Goal: Information Seeking & Learning: Understand process/instructions

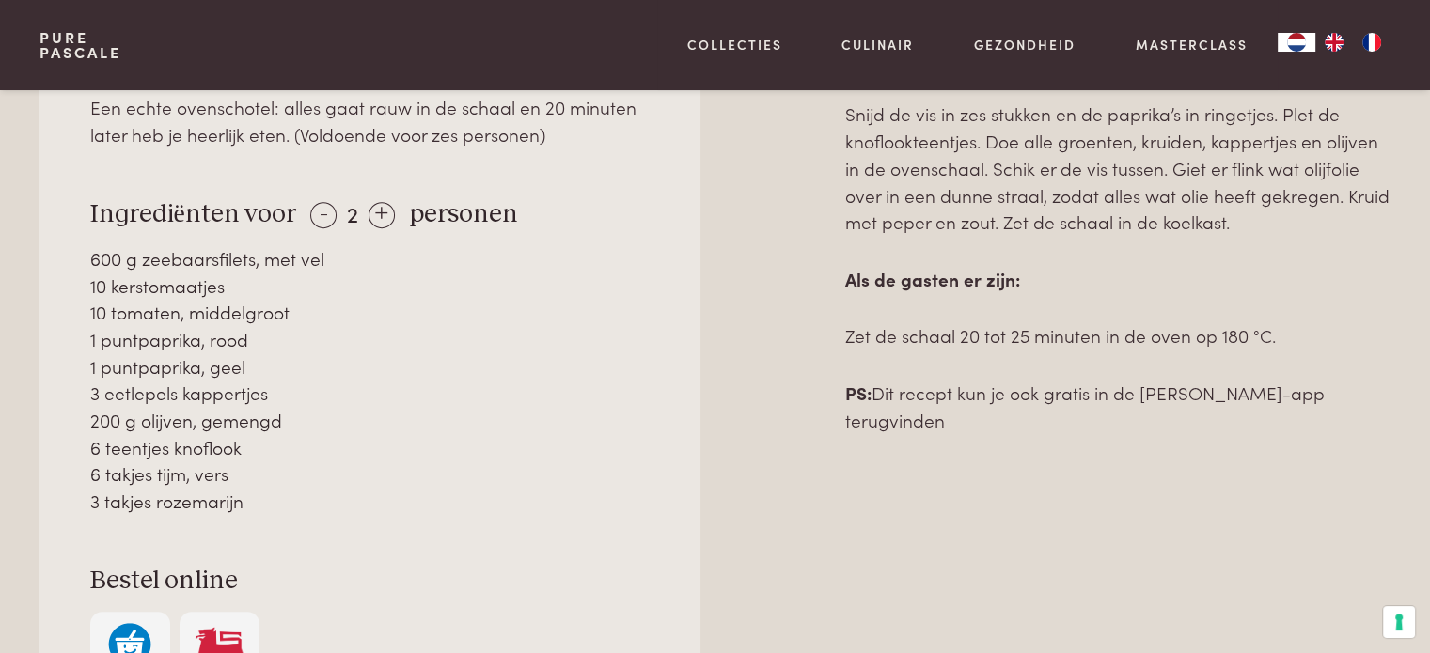
scroll to position [1034, 0]
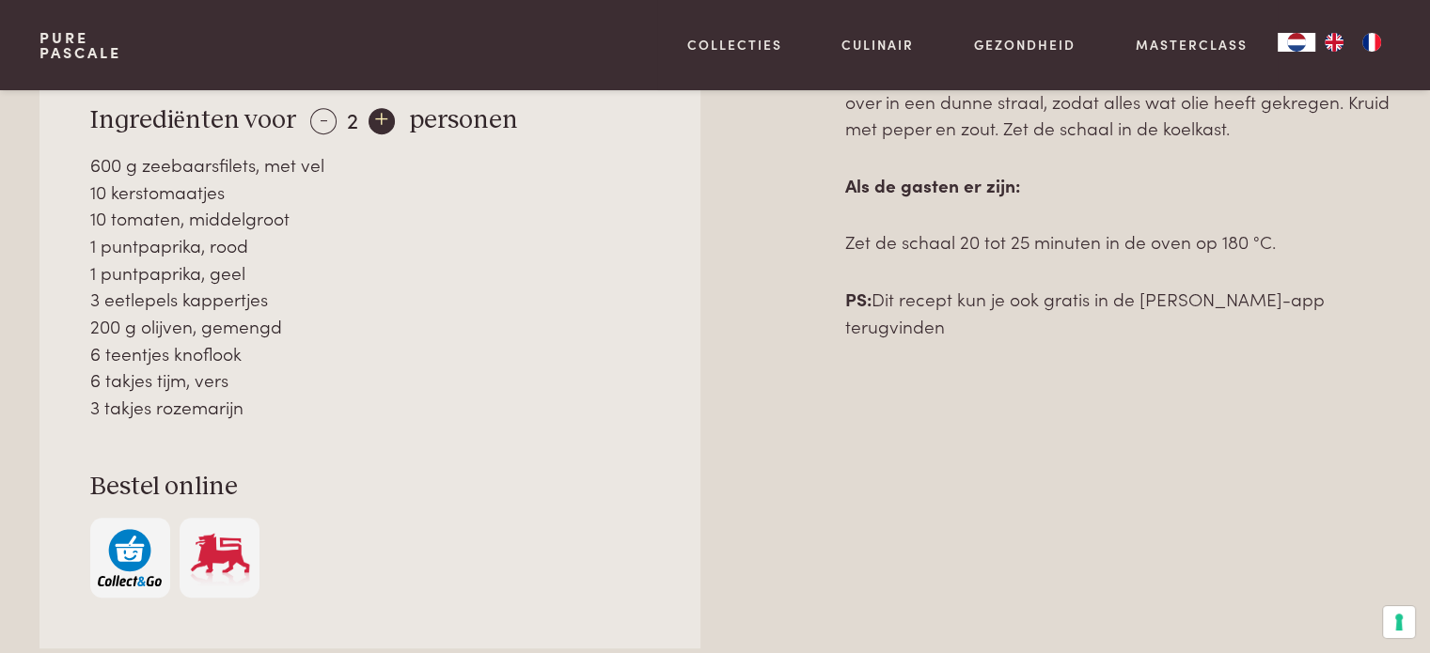
click at [381, 108] on div "+" at bounding box center [382, 121] width 26 height 26
click at [226, 552] on img at bounding box center [220, 557] width 64 height 57
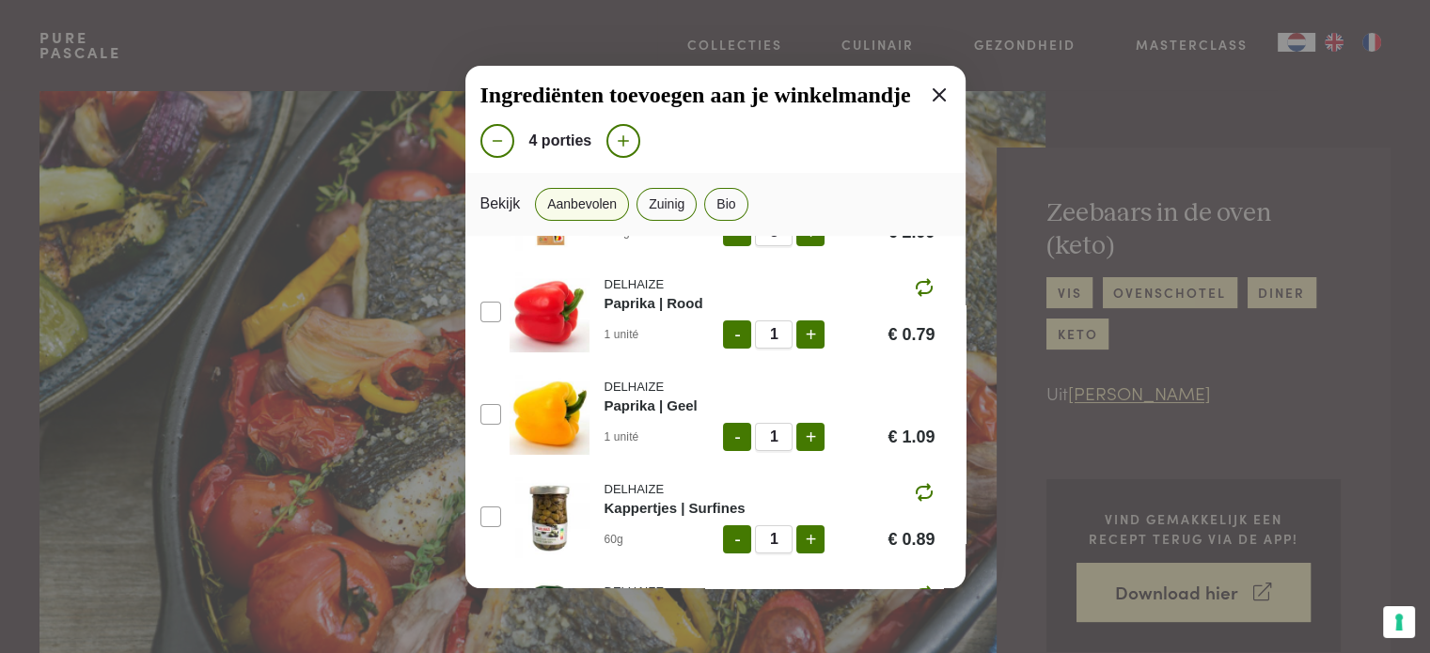
scroll to position [0, 0]
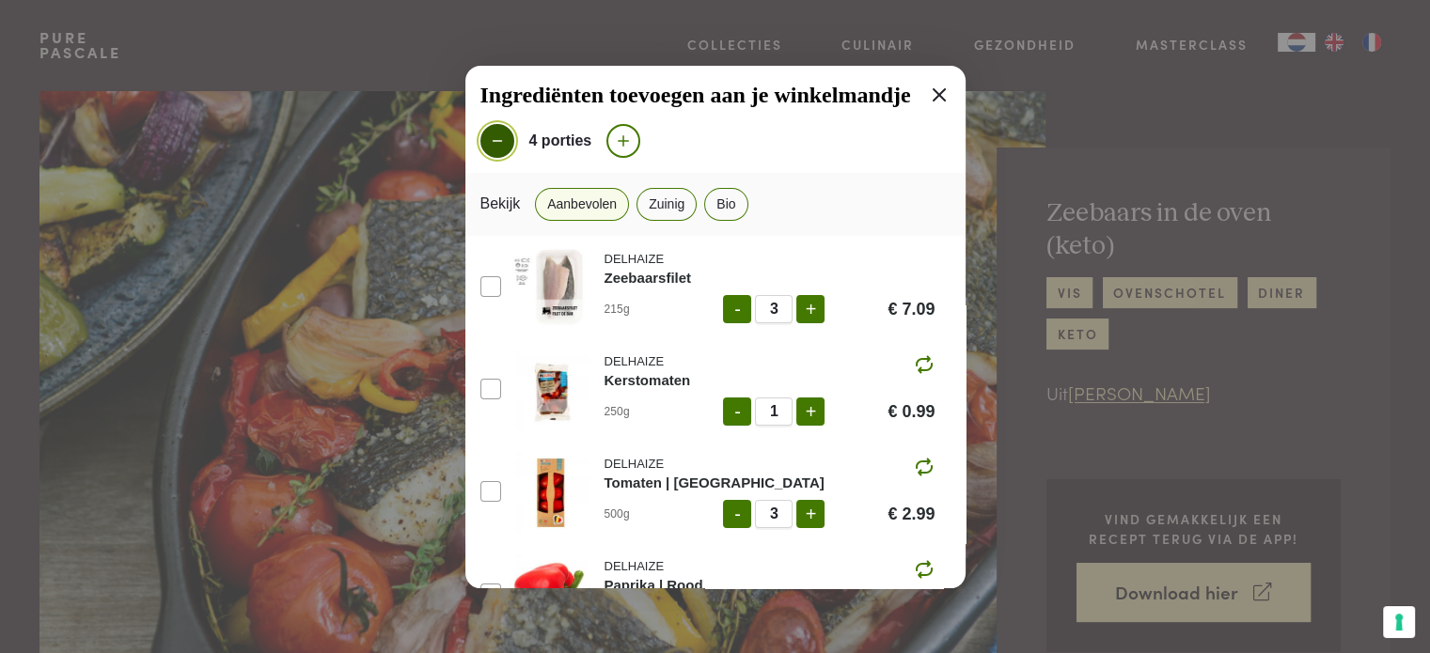
click at [493, 146] on icon at bounding box center [497, 141] width 17 height 17
click at [496, 144] on icon at bounding box center [497, 141] width 17 height 17
click at [714, 149] on div "2 porties" at bounding box center [715, 141] width 470 height 34
click at [622, 140] on icon at bounding box center [623, 140] width 11 height 11
click at [623, 139] on icon at bounding box center [623, 141] width 17 height 17
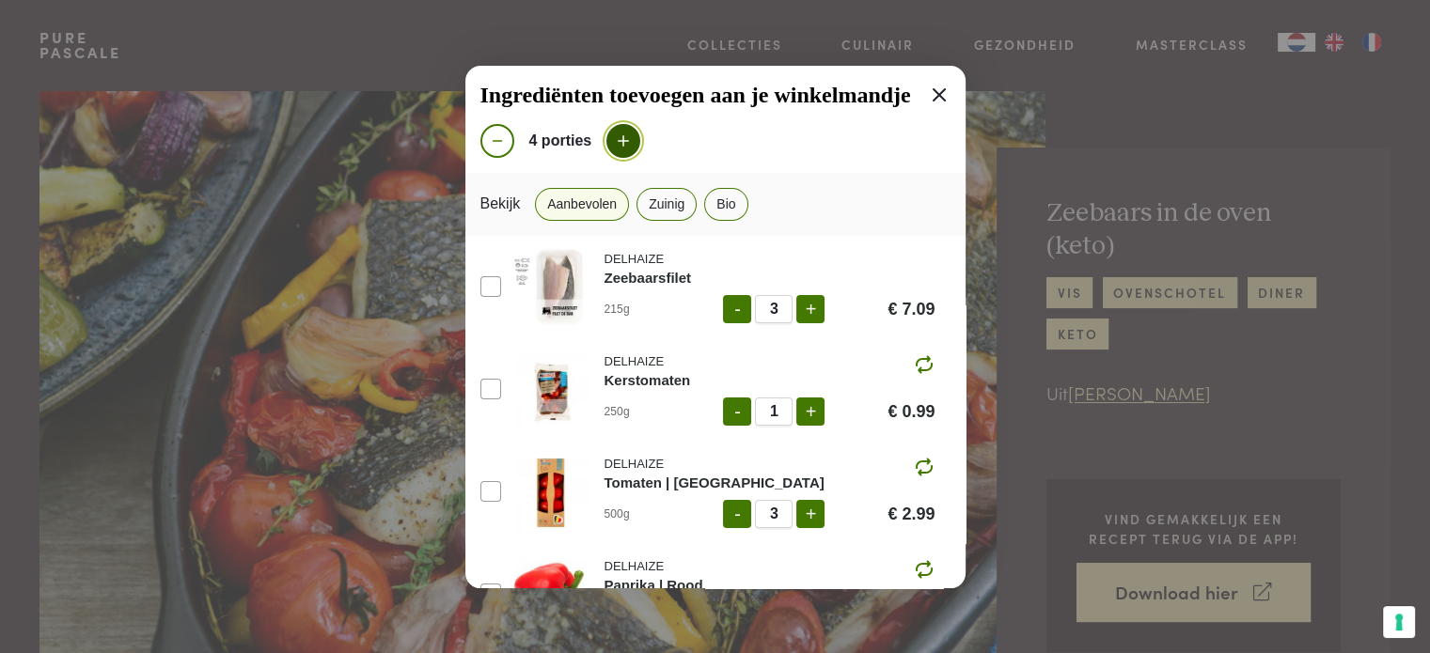
click at [623, 139] on icon at bounding box center [623, 141] width 17 height 17
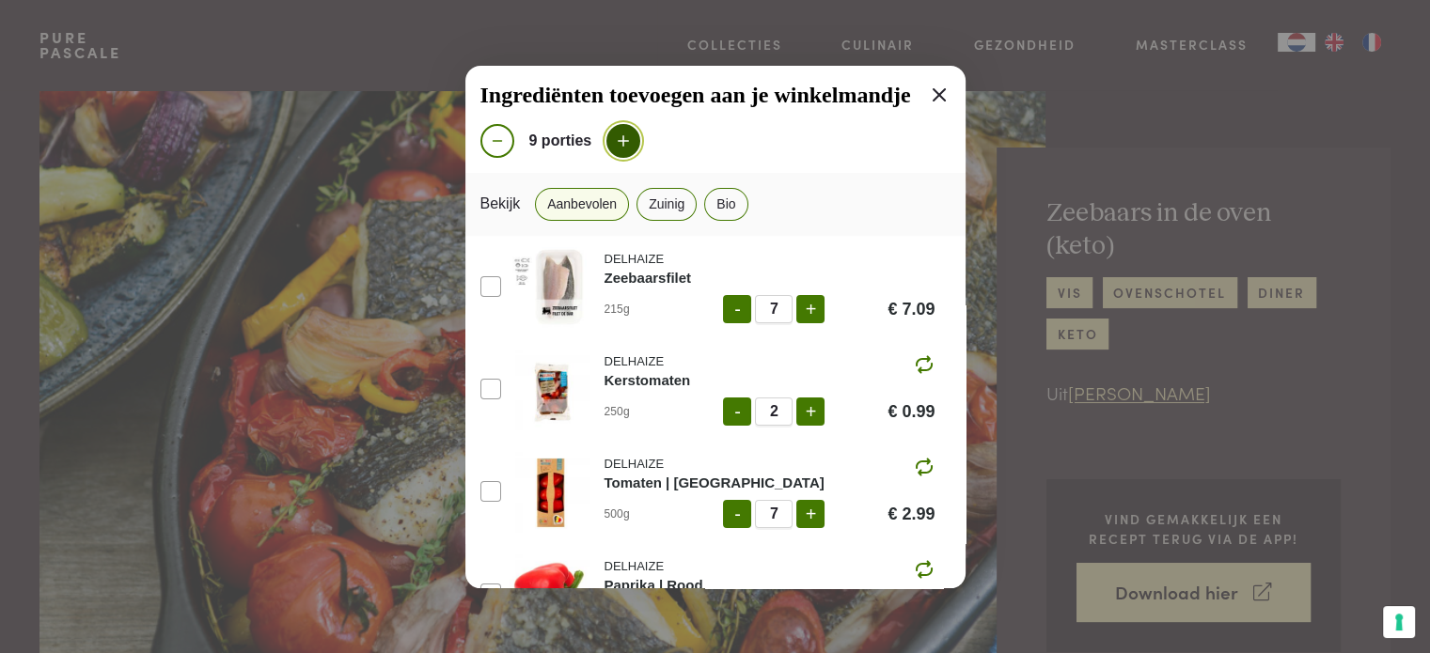
click at [623, 139] on icon at bounding box center [623, 141] width 17 height 17
click at [491, 139] on icon at bounding box center [497, 141] width 17 height 17
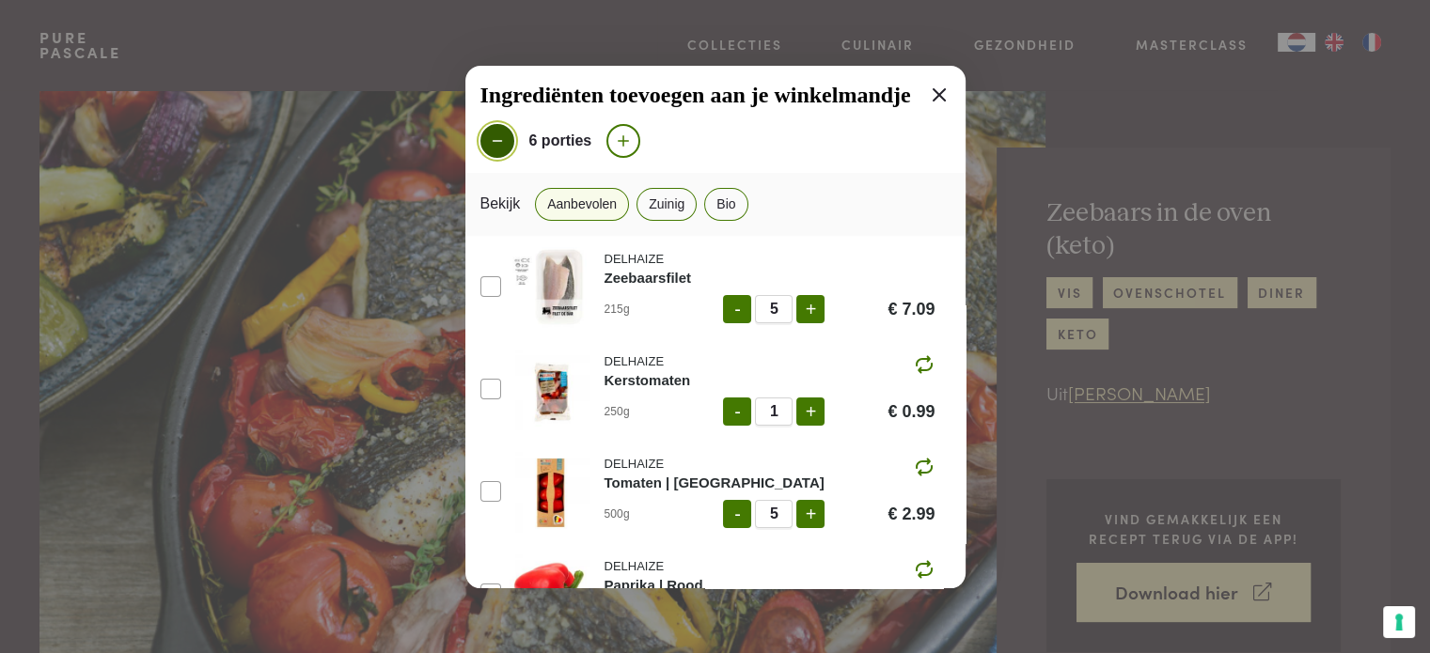
click at [492, 139] on icon at bounding box center [497, 141] width 17 height 17
click at [624, 146] on icon at bounding box center [623, 141] width 17 height 17
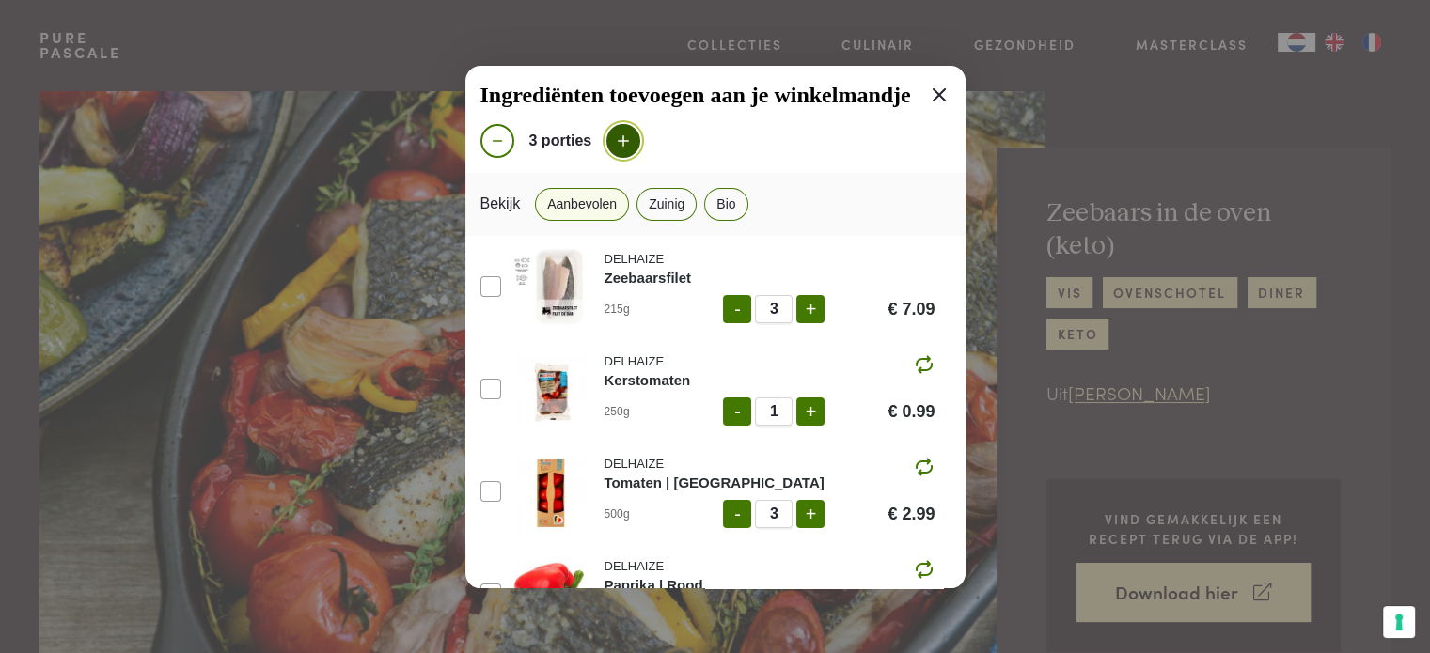
click at [624, 146] on icon at bounding box center [623, 141] width 17 height 17
click at [933, 92] on icon at bounding box center [939, 94] width 13 height 13
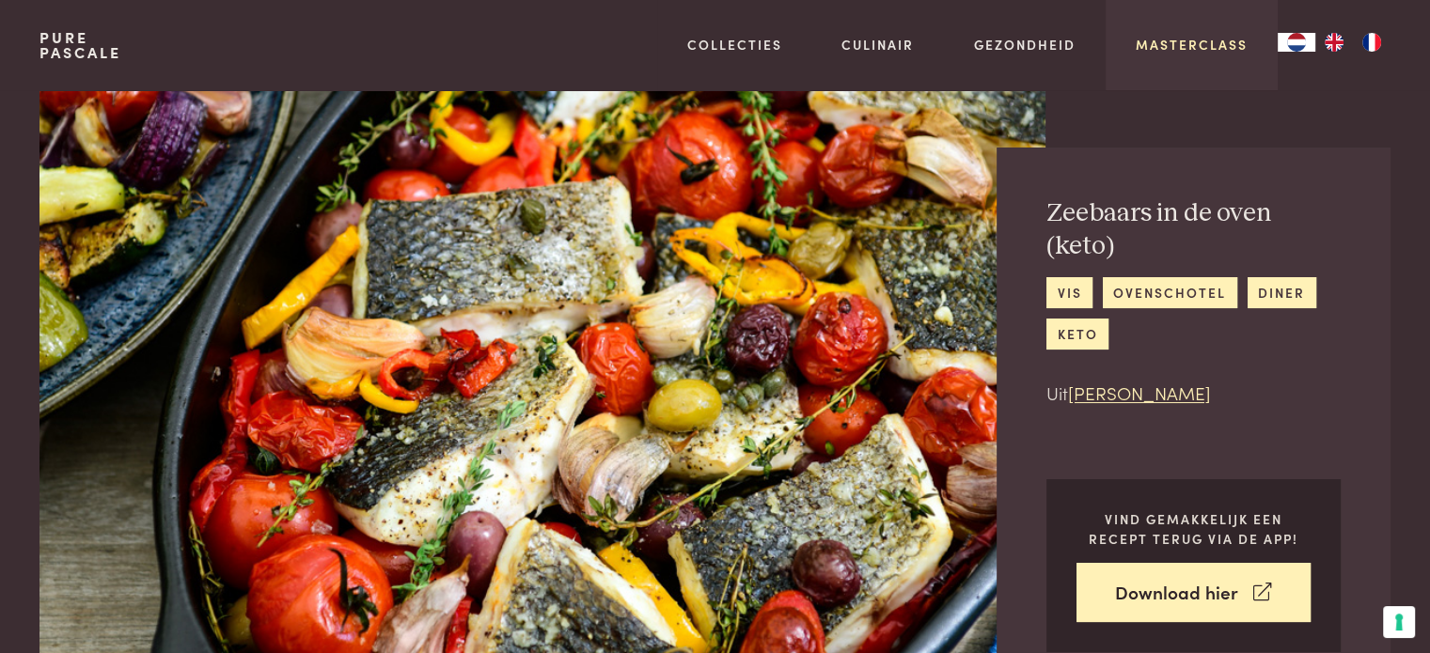
click at [1202, 52] on link "Masterclass" at bounding box center [1192, 45] width 112 height 20
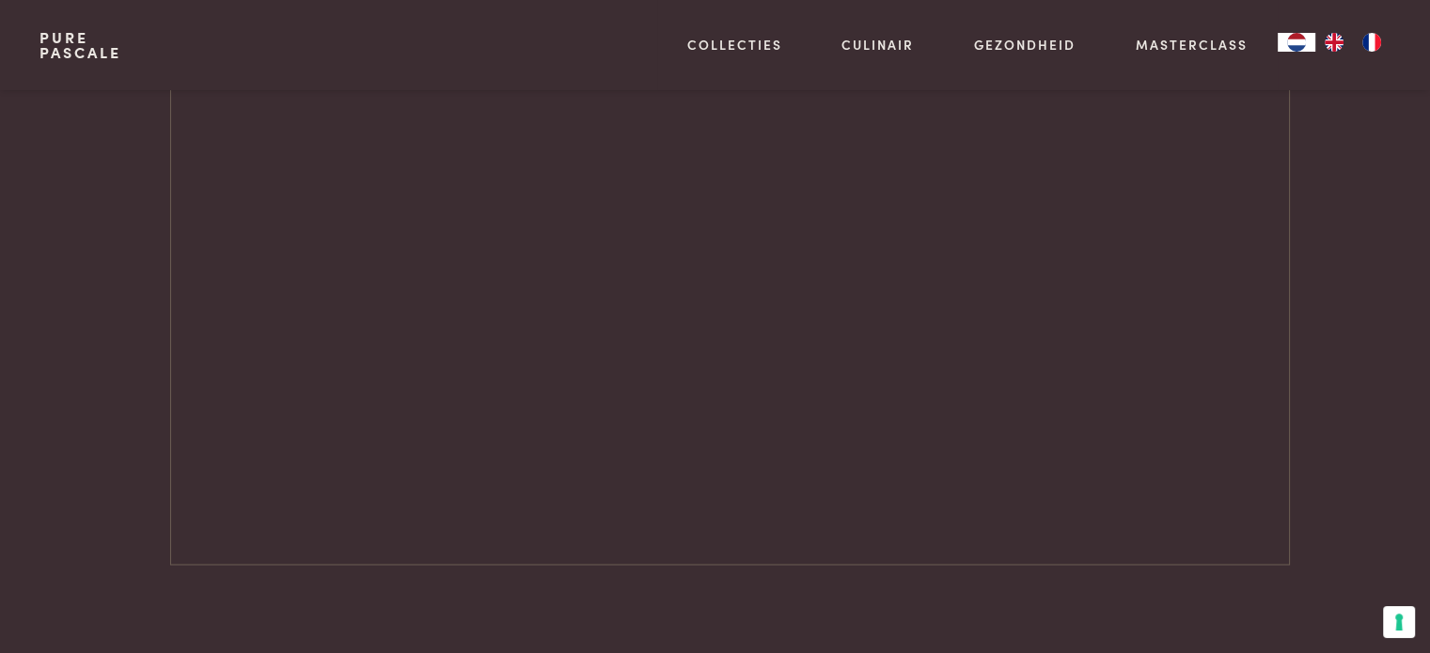
scroll to position [2633, 0]
